Goal: Information Seeking & Learning: Find specific fact

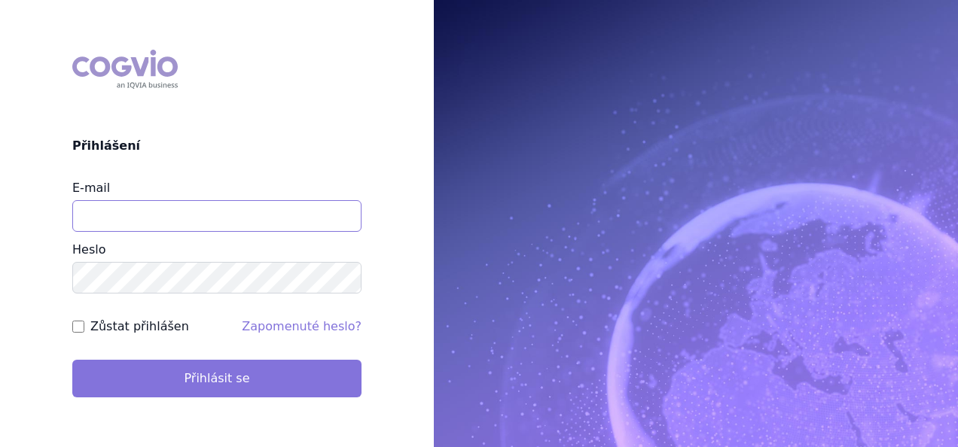
type input "[EMAIL_ADDRESS][DOMAIN_NAME]"
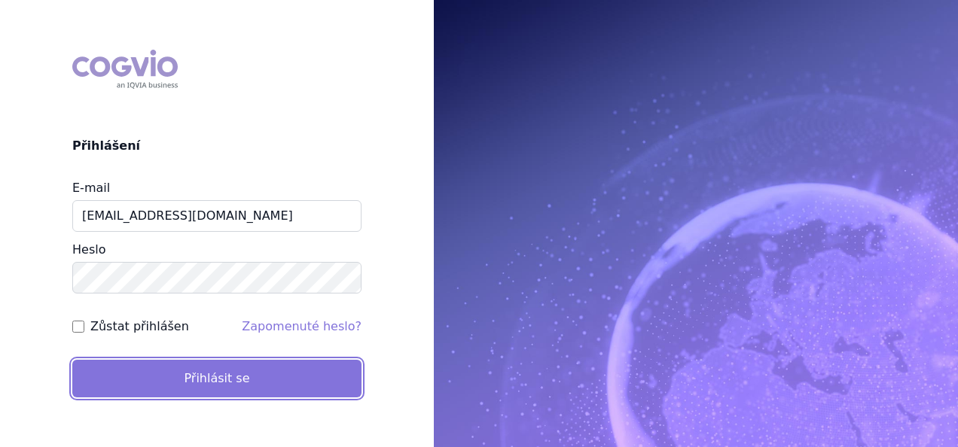
click at [227, 379] on button "Přihlásit se" at bounding box center [216, 379] width 289 height 38
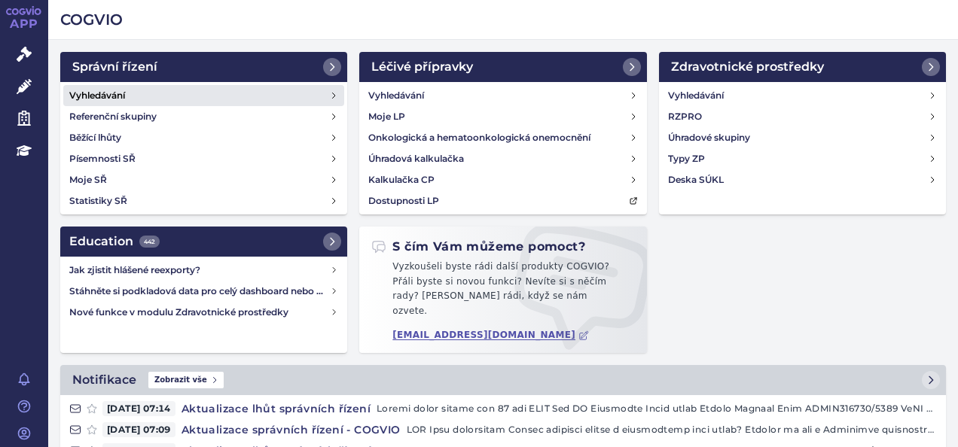
click at [233, 90] on link "Vyhledávání" at bounding box center [203, 95] width 281 height 21
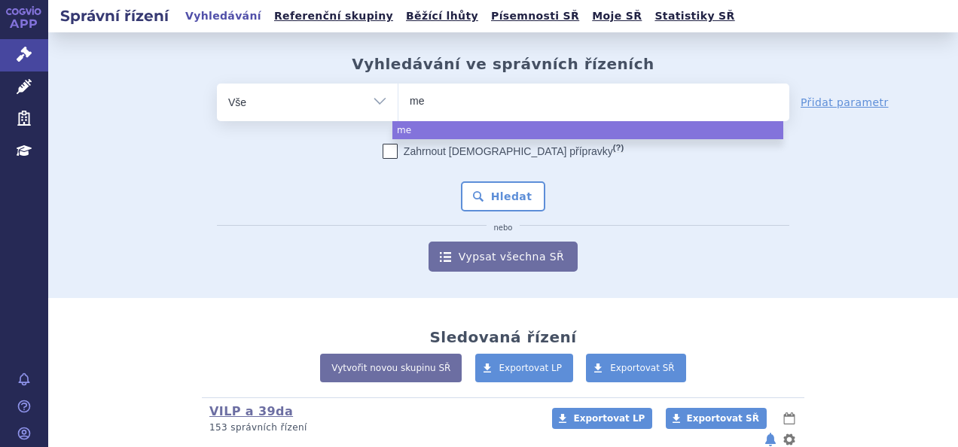
select select
type input "mema"
type input "memanti"
type input "memantin"
select select "memantin"
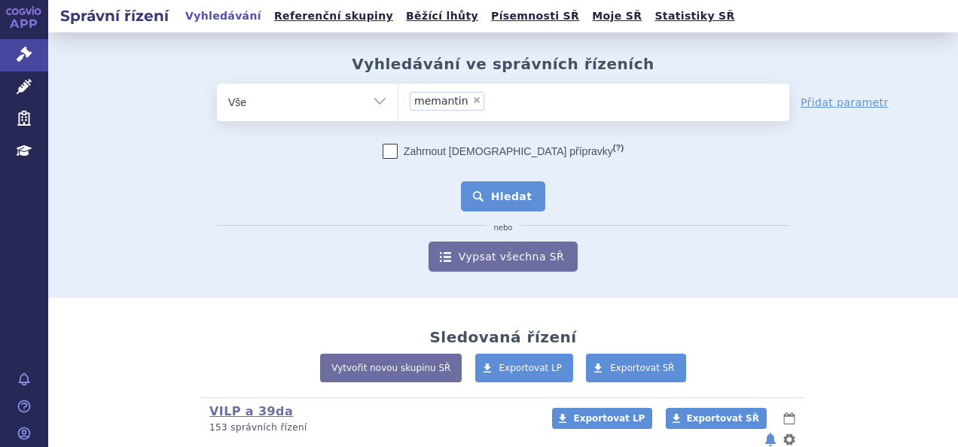
click at [474, 188] on button "Hledat" at bounding box center [503, 197] width 85 height 30
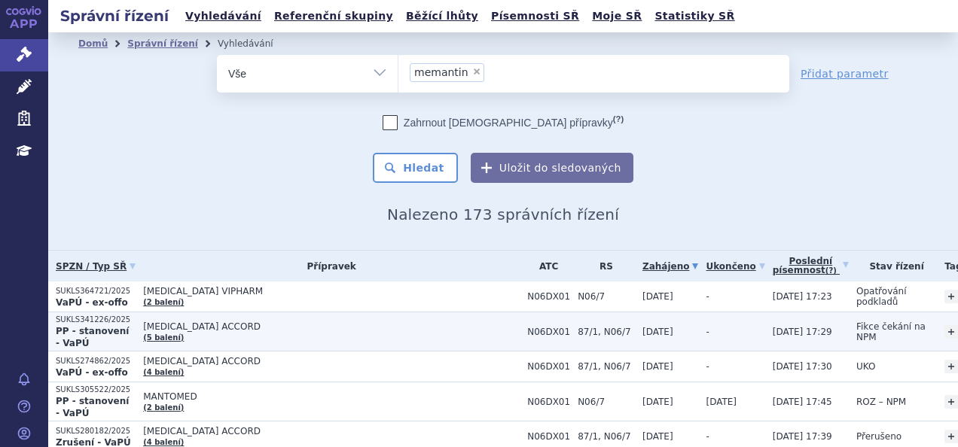
click at [264, 330] on span "MEMANTINE ACCORD" at bounding box center [331, 327] width 377 height 11
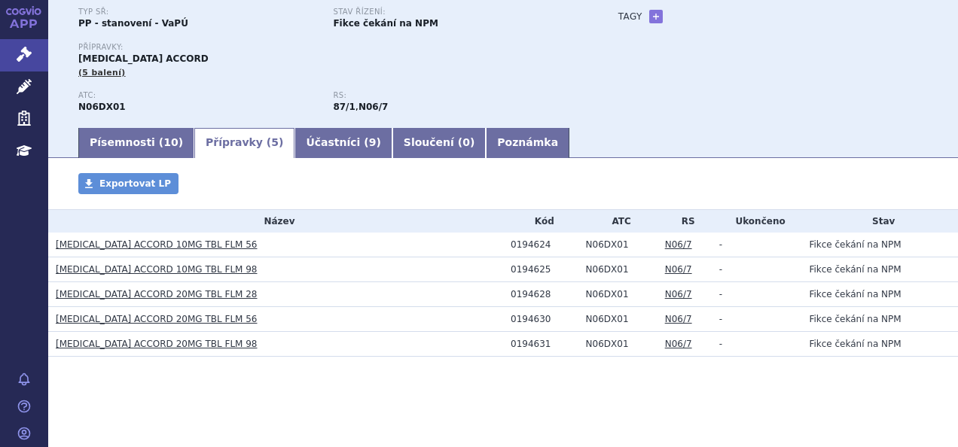
scroll to position [128, 0]
click at [182, 248] on link "[MEDICAL_DATA] ACCORD 10MG TBL FLM 56" at bounding box center [157, 244] width 202 height 11
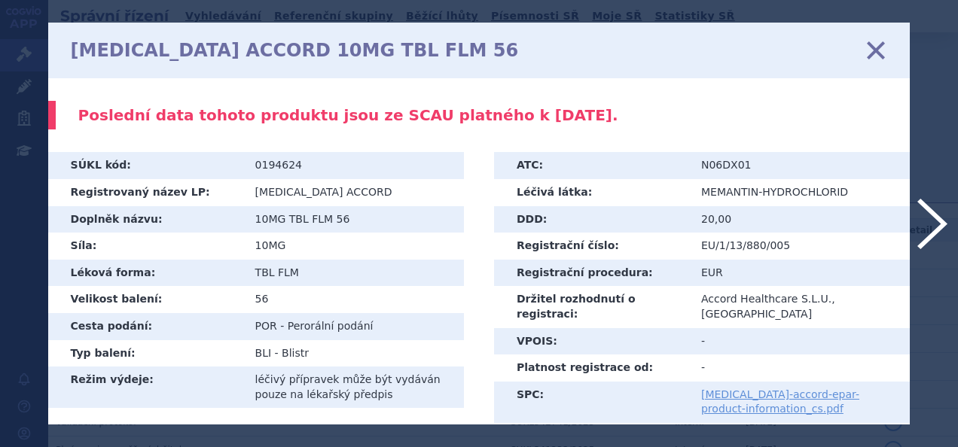
scroll to position [545, 0]
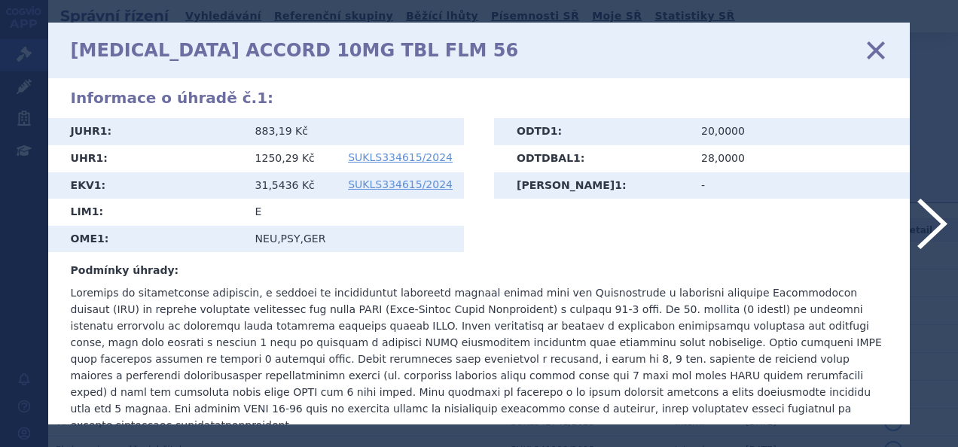
click at [879, 48] on icon at bounding box center [876, 50] width 32 height 32
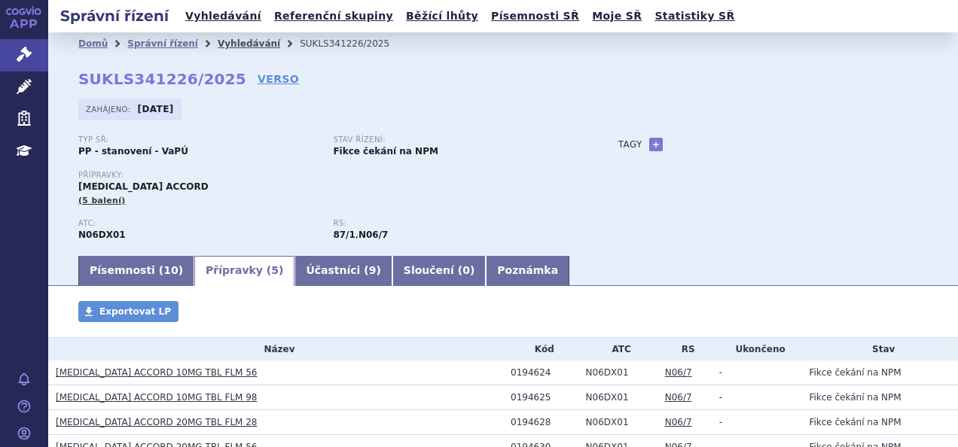
click at [218, 44] on link "Vyhledávání" at bounding box center [249, 43] width 63 height 11
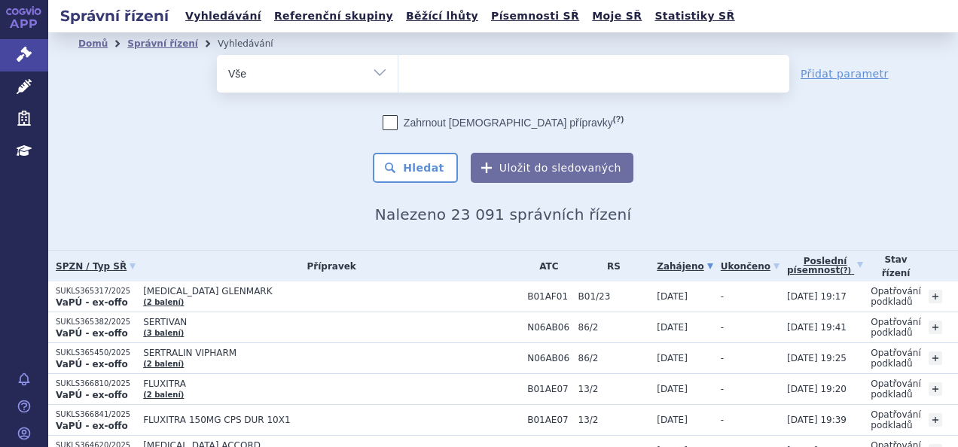
click at [441, 69] on ul at bounding box center [593, 71] width 391 height 32
click at [398, 69] on select at bounding box center [398, 73] width 1 height 38
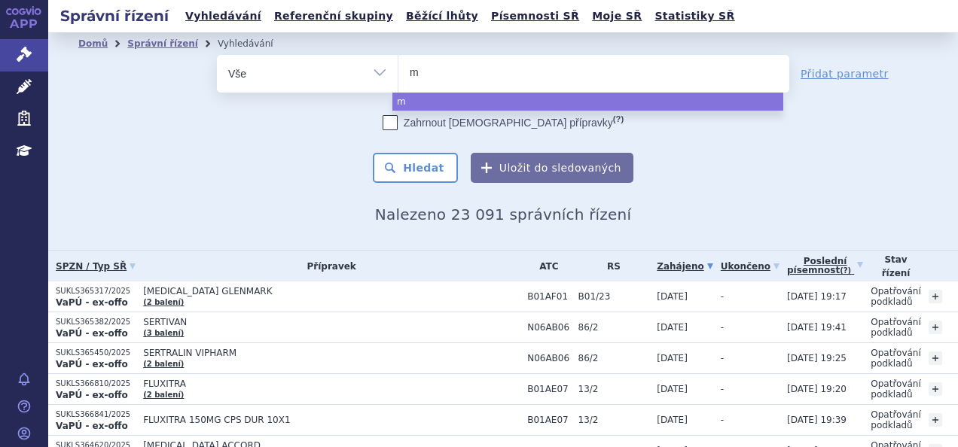
type input "me"
type input "mean"
type input "meanti"
type input "meantin"
type input "meantine"
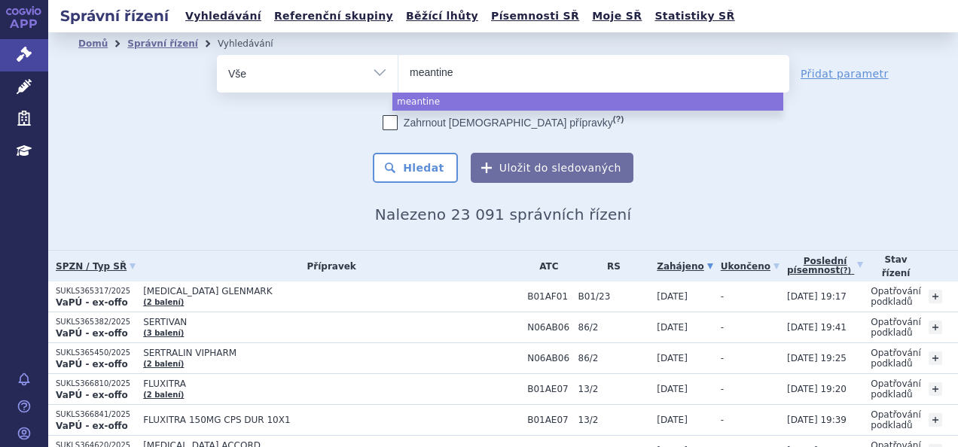
type input "meantin"
type input "meant"
type input "mean"
type input "me"
type input "mem"
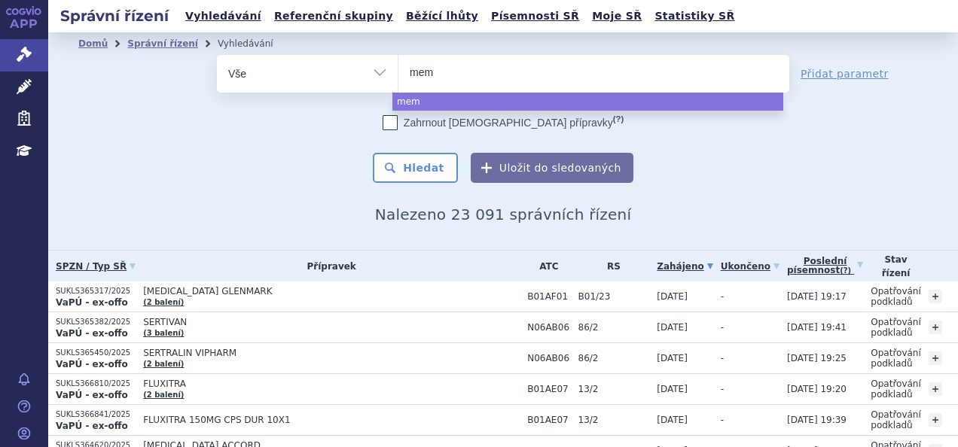
type input "mema"
type input "memant"
type input "memantin"
type input "memantine"
type input "memantin"
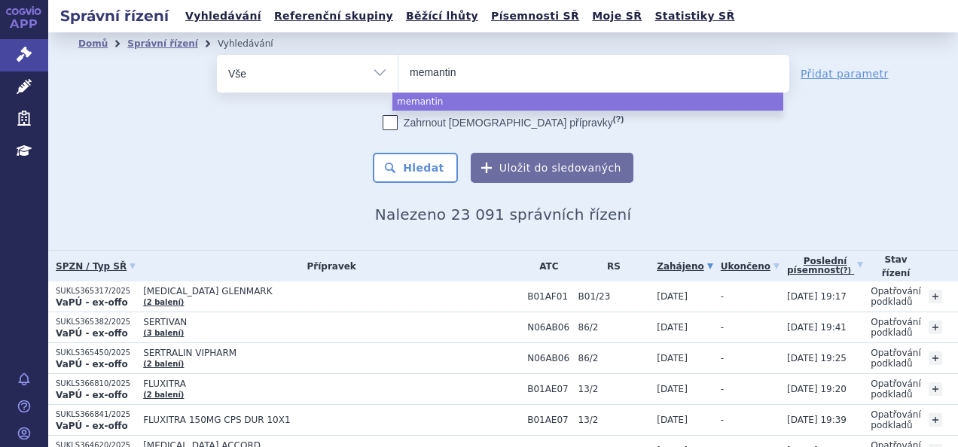
select select "memantin"
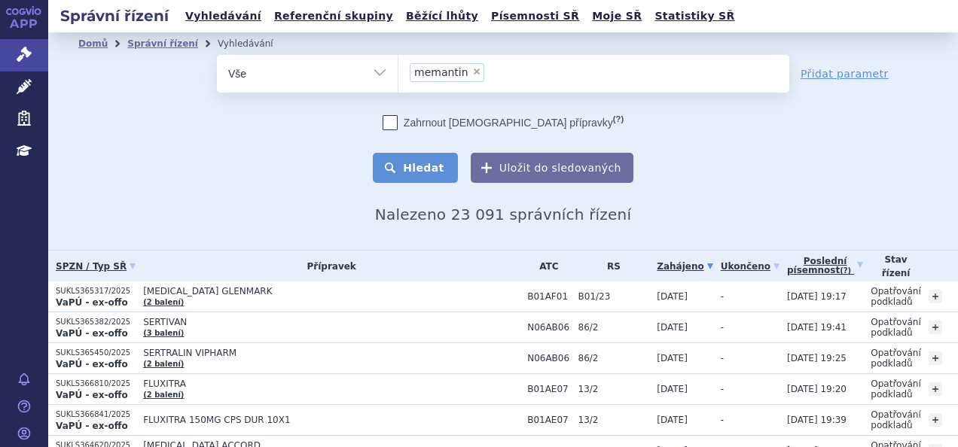
click at [401, 179] on button "Hledat" at bounding box center [415, 168] width 85 height 30
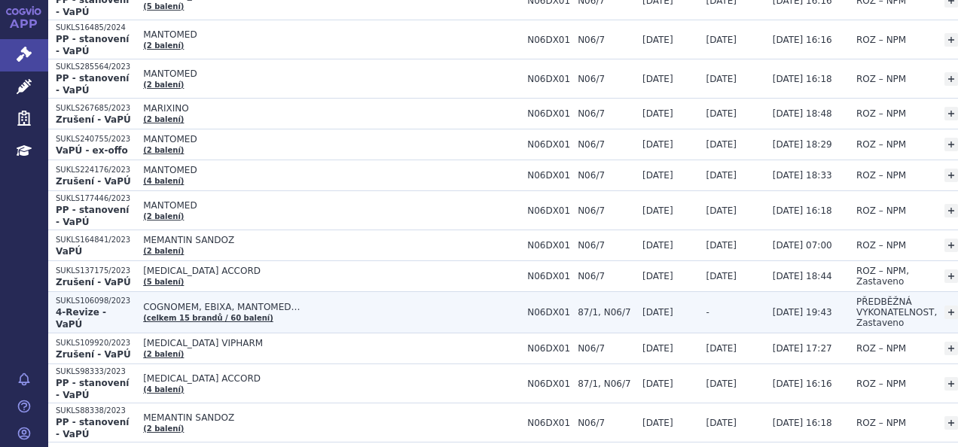
scroll to position [1734, 0]
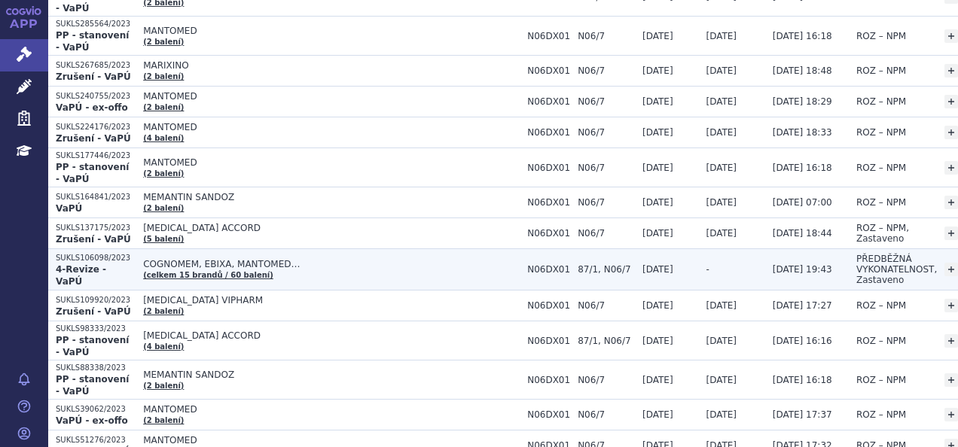
click at [272, 264] on td "COGNOMEM, EBIXA, MANTOMED… (celkem 15 brandů / 60 balení)" at bounding box center [328, 269] width 384 height 41
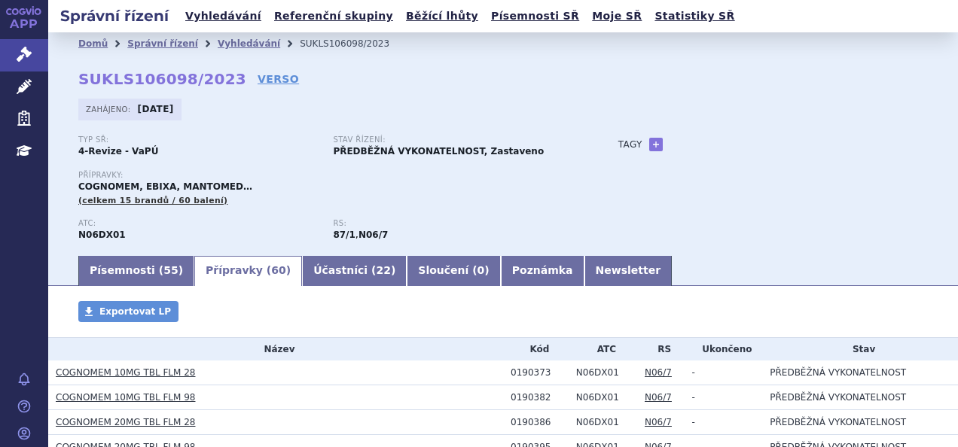
click at [154, 378] on link "COGNOMEM 10MG TBL FLM 28" at bounding box center [125, 373] width 139 height 11
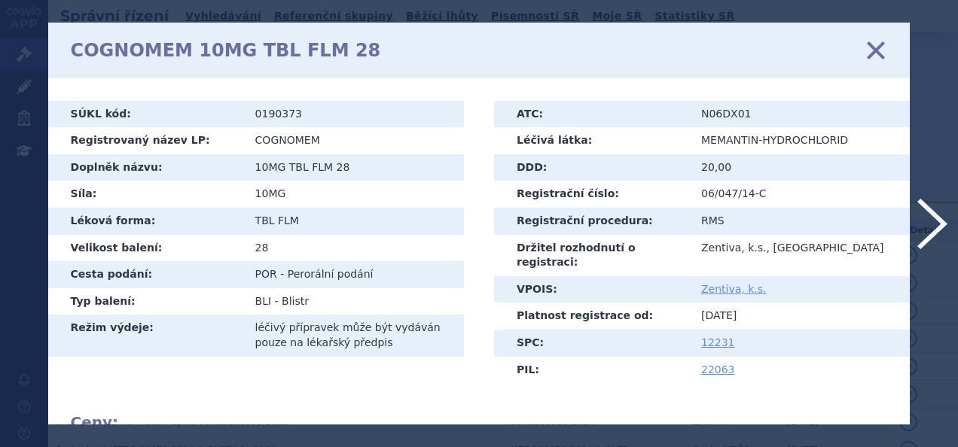
scroll to position [397, 0]
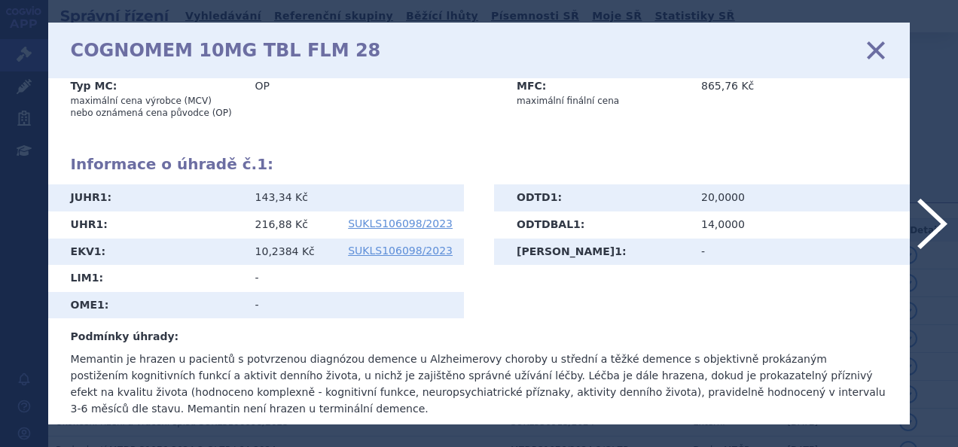
click at [877, 47] on icon at bounding box center [876, 50] width 32 height 32
